Goal: Check status

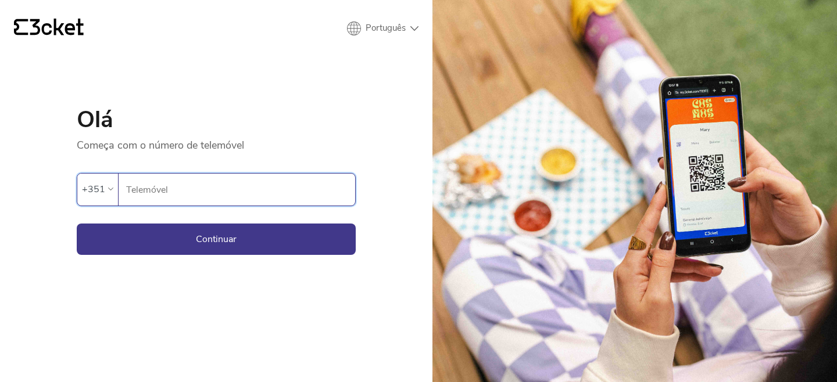
click at [203, 193] on input "Telemóvel" at bounding box center [241, 190] width 230 height 32
type input "964781165"
click at [207, 231] on button "Continuar" at bounding box center [216, 239] width 279 height 31
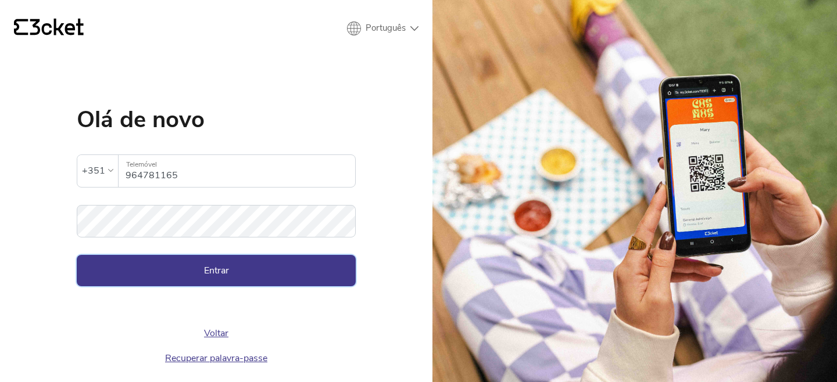
click at [227, 285] on button "Entrar" at bounding box center [216, 270] width 279 height 31
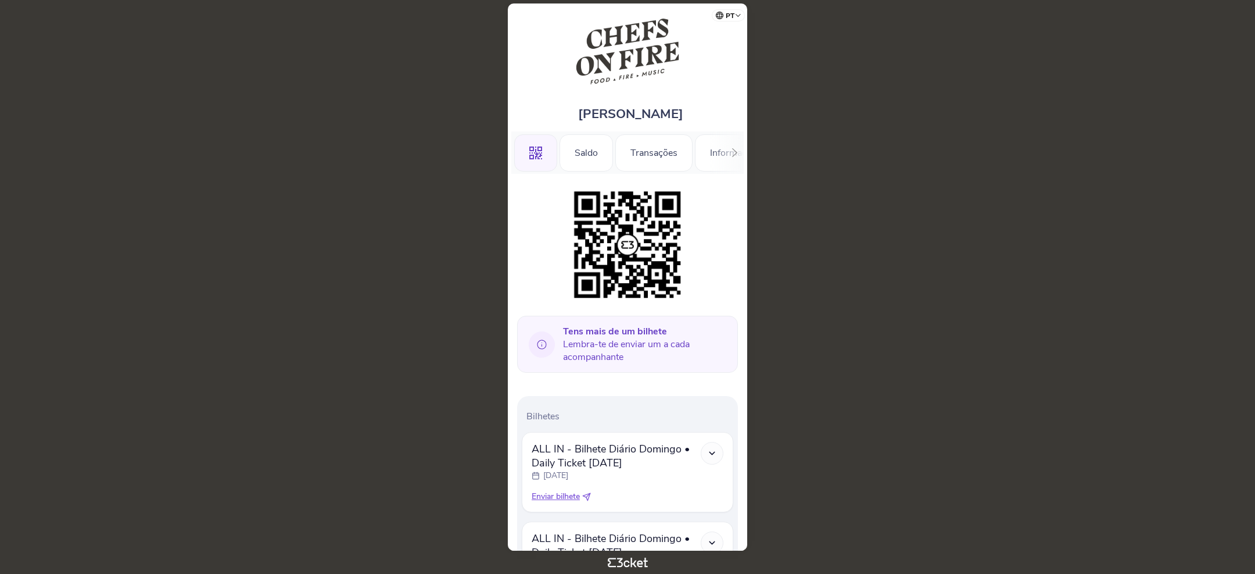
scroll to position [127, 0]
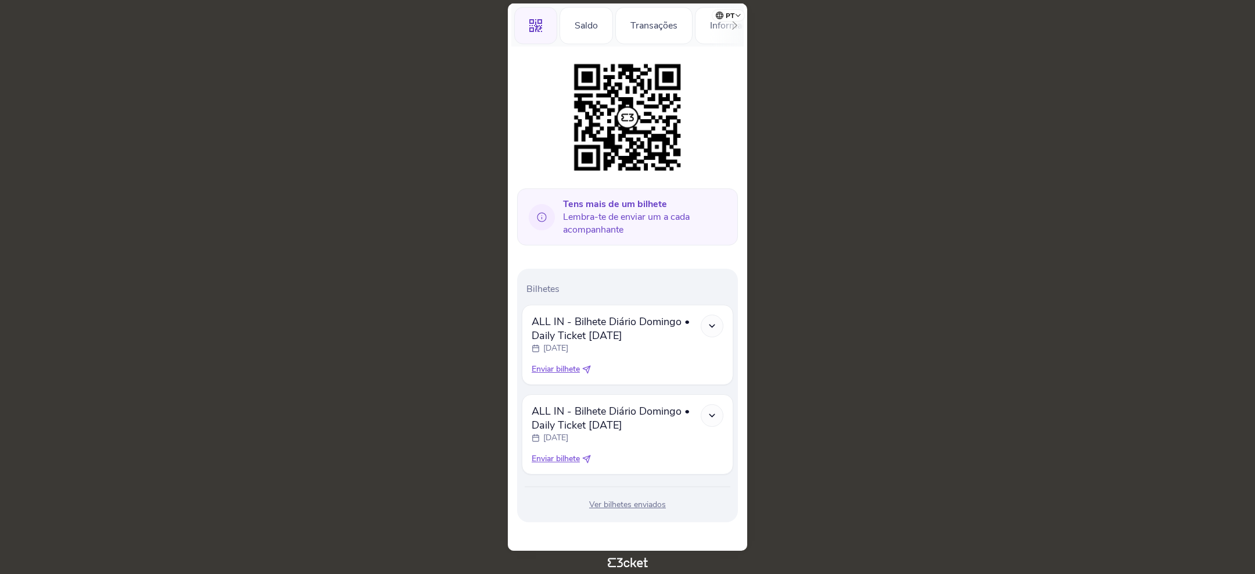
click at [613, 503] on div "Ver bilhetes enviados" at bounding box center [628, 505] width 212 height 12
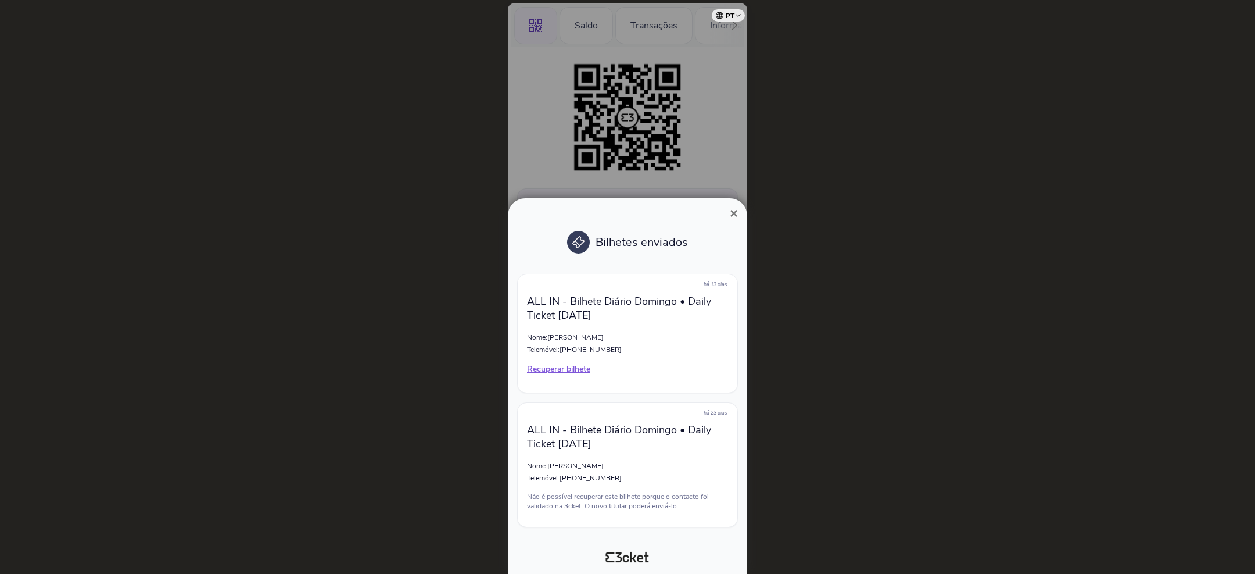
click at [731, 209] on span "×" at bounding box center [734, 213] width 8 height 16
